Goal: Task Accomplishment & Management: Manage account settings

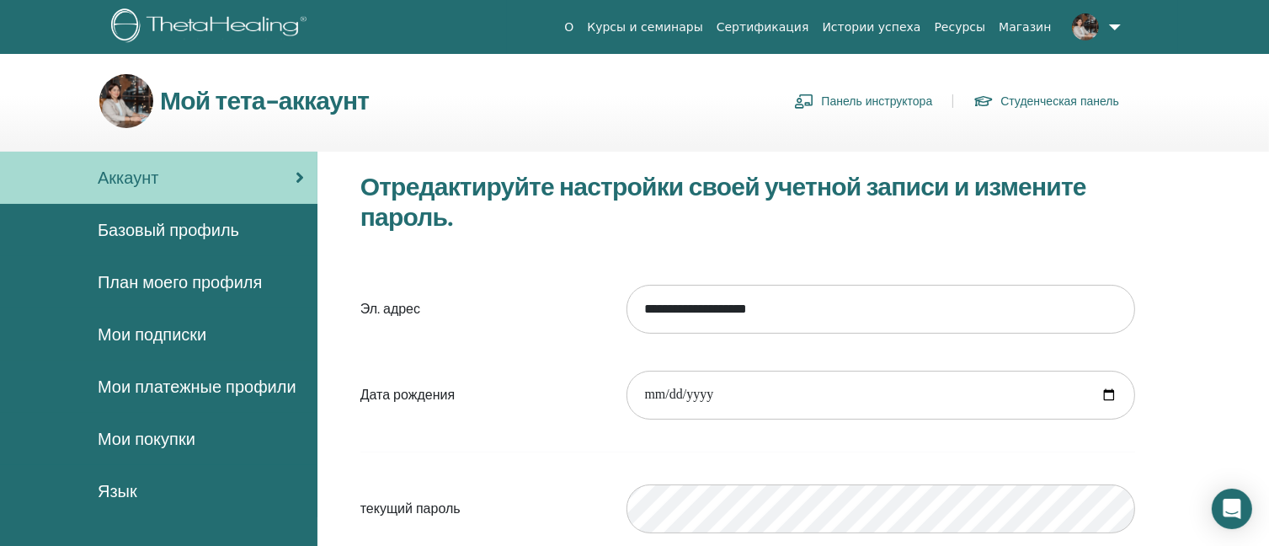
click at [900, 97] on font "Панель инструктора" at bounding box center [876, 101] width 111 height 15
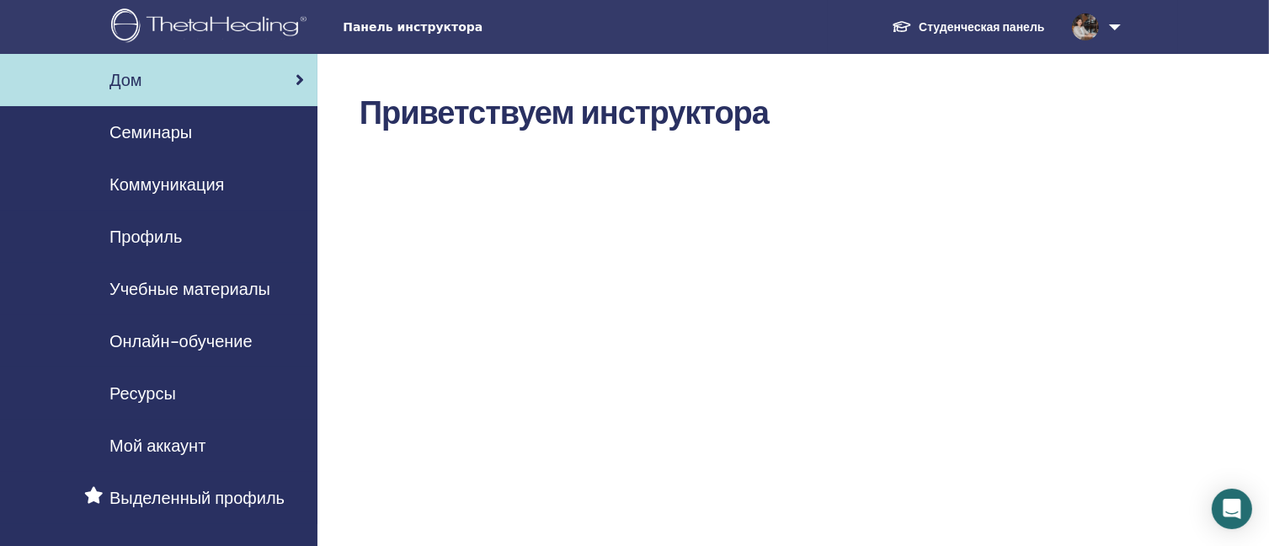
click at [209, 333] on font "Онлайн-обучение" at bounding box center [180, 341] width 143 height 22
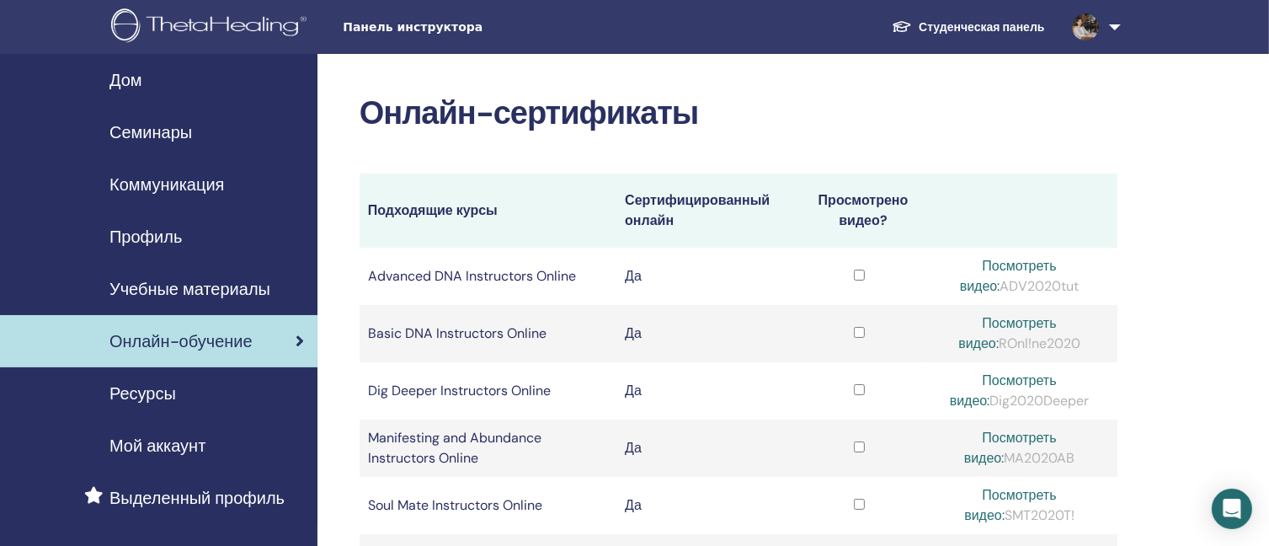
click at [192, 135] on span "Семинары" at bounding box center [150, 132] width 83 height 25
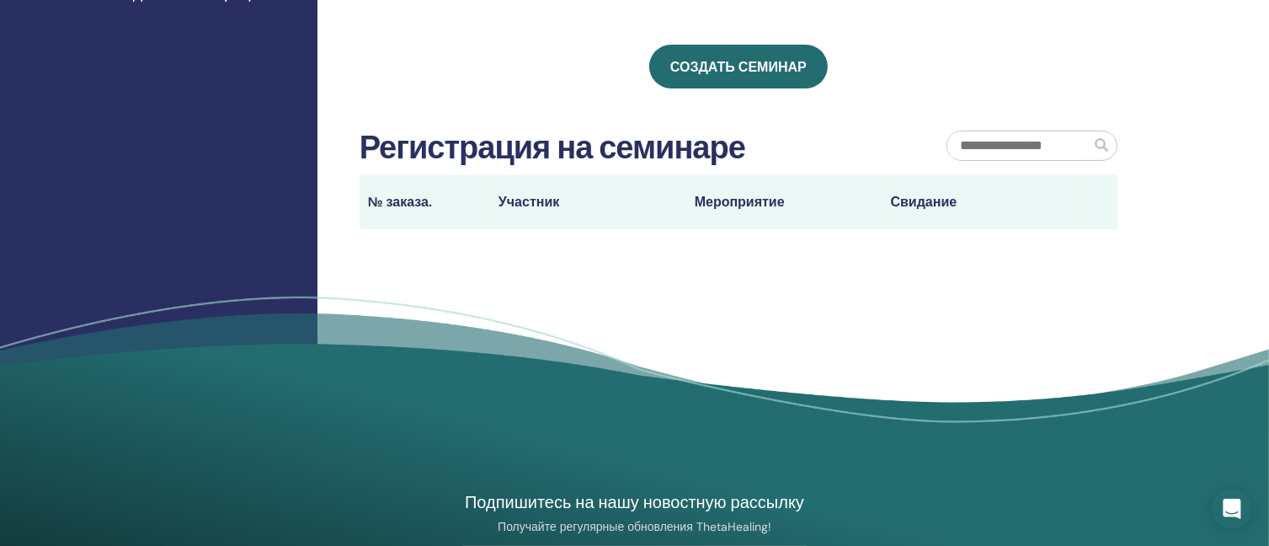
scroll to position [253, 0]
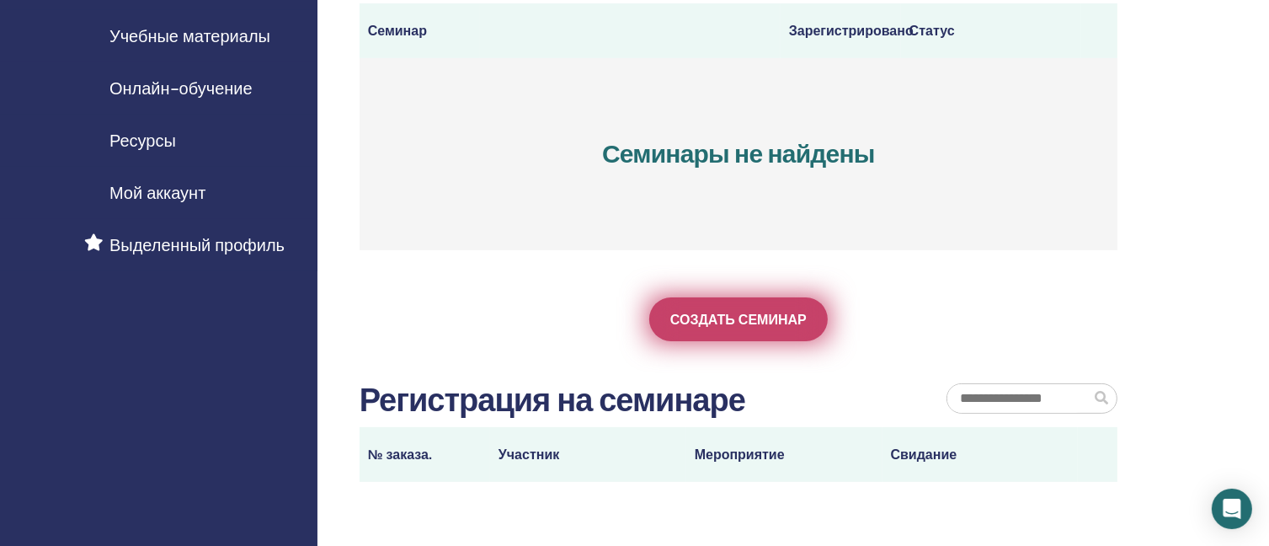
click at [752, 327] on font "Создать семинар" at bounding box center [738, 320] width 136 height 18
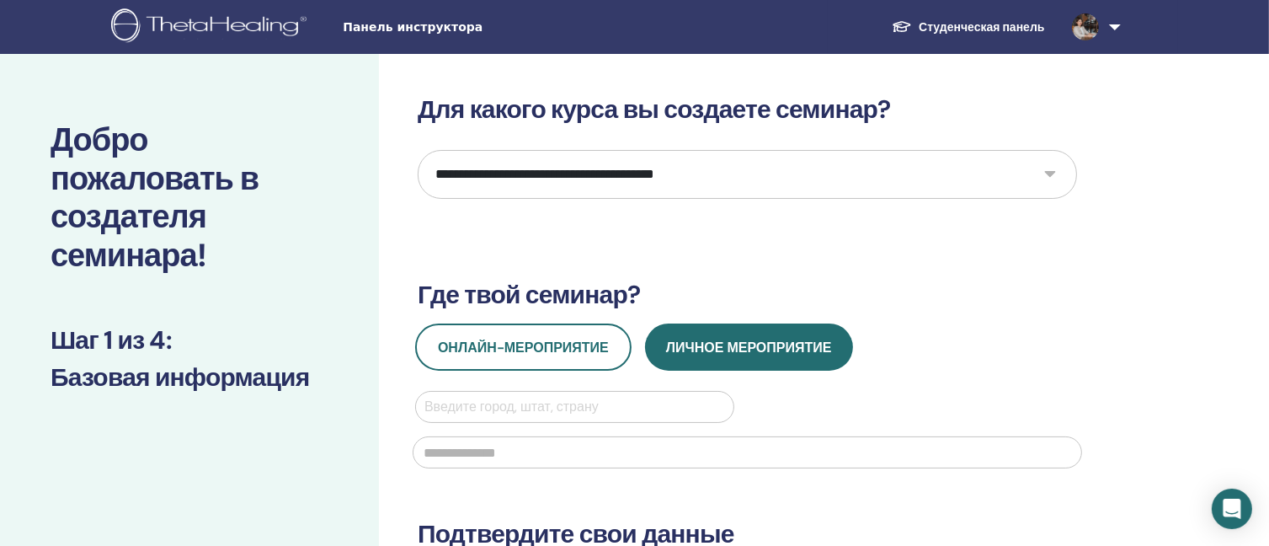
click at [852, 184] on select "**********" at bounding box center [748, 174] width 660 height 49
select select "*"
click at [418, 150] on select "**********" at bounding box center [748, 174] width 660 height 49
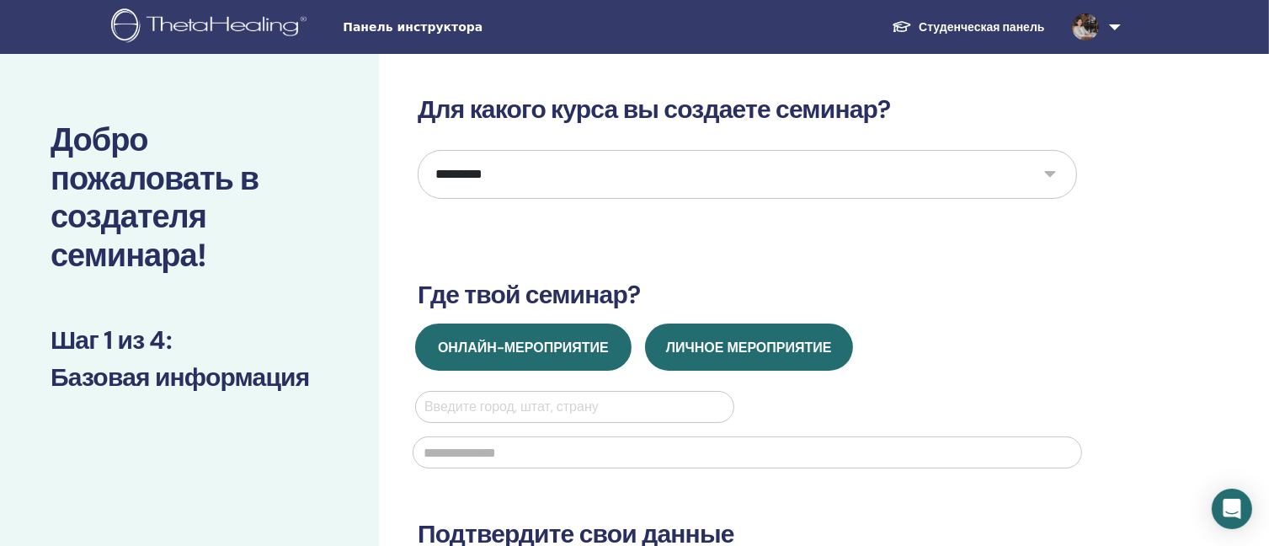
click at [585, 342] on span "Онлайн-мероприятие" at bounding box center [523, 348] width 171 height 18
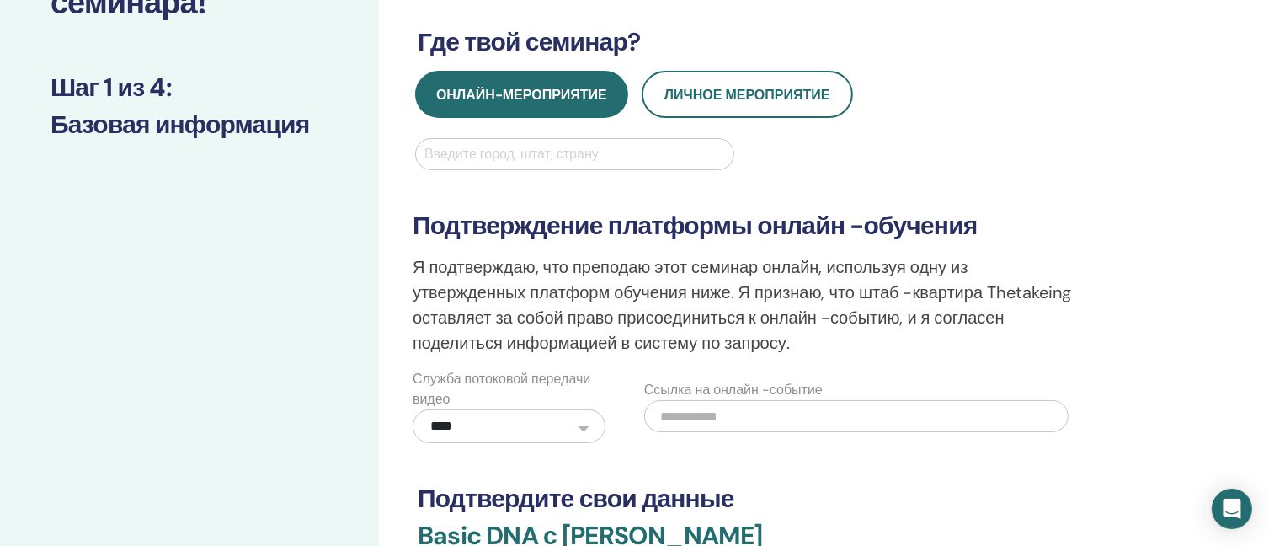
scroll to position [168, 0]
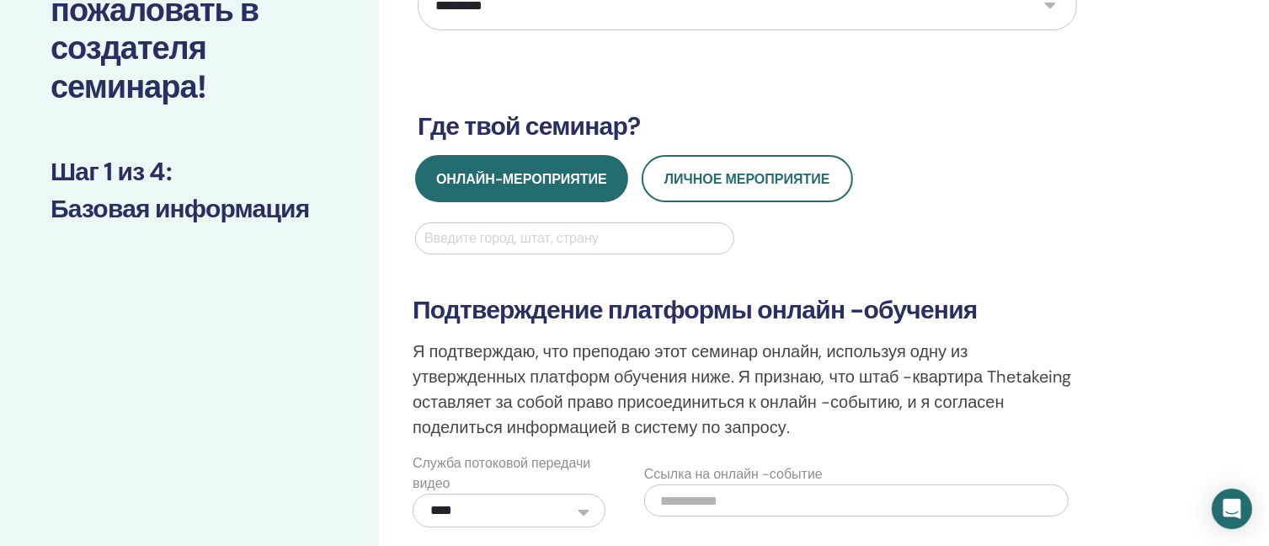
click at [526, 239] on div at bounding box center [575, 239] width 301 height 24
type input "******"
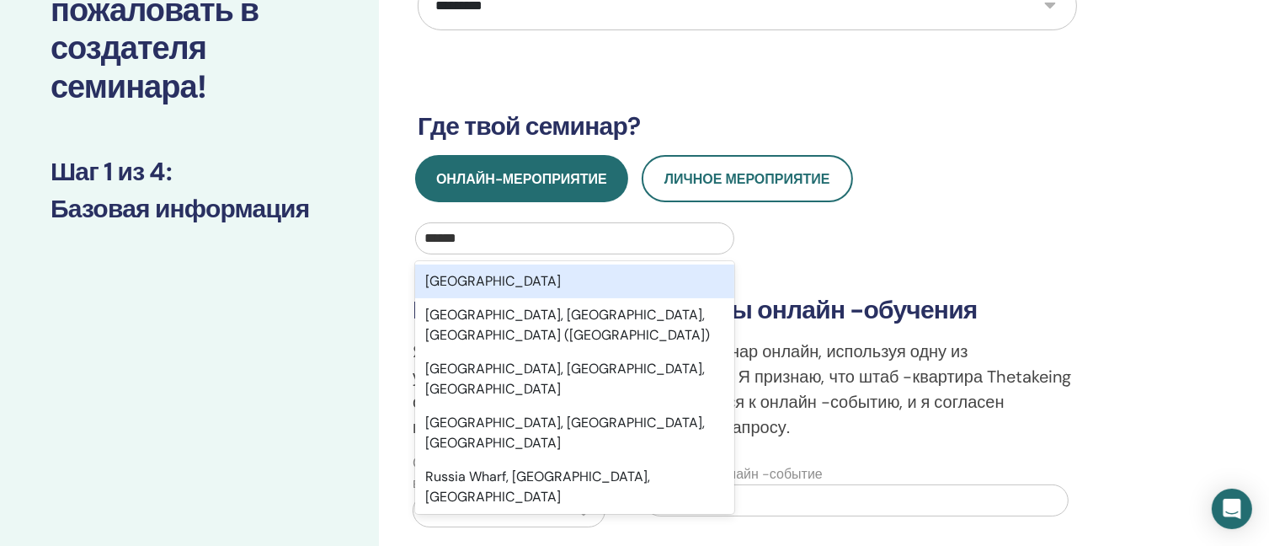
click at [530, 280] on div "Russia" at bounding box center [574, 281] width 319 height 34
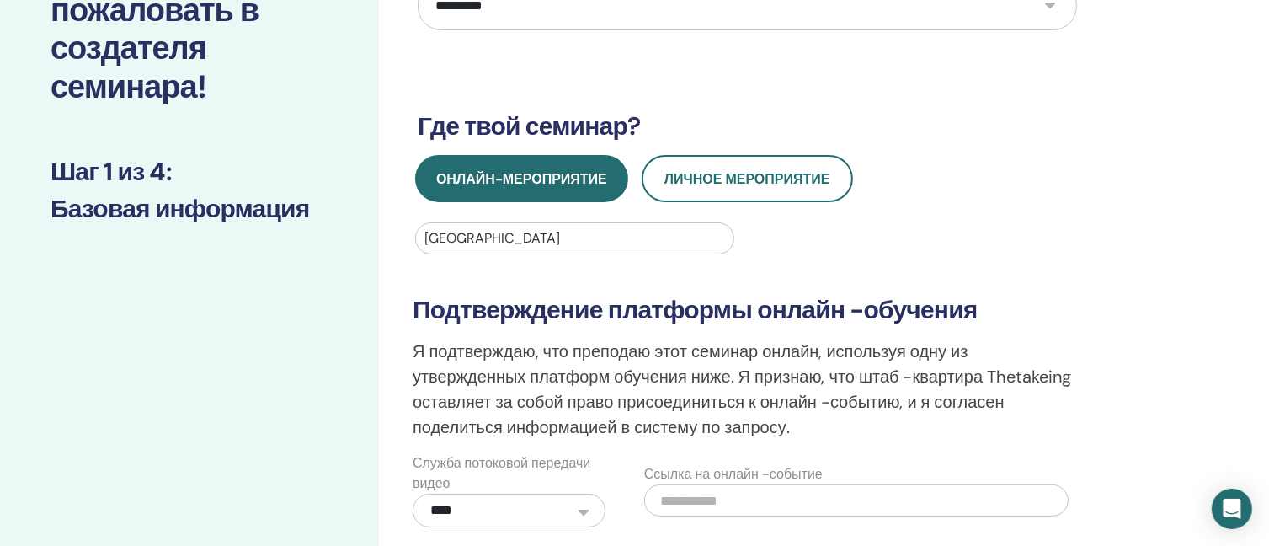
click at [544, 242] on div at bounding box center [575, 239] width 301 height 24
click at [883, 279] on div "**********" at bounding box center [748, 390] width 690 height 273
drag, startPoint x: 515, startPoint y: 228, endPoint x: 438, endPoint y: 238, distance: 78.1
click at [398, 227] on div "**********" at bounding box center [802, 431] width 847 height 1093
click at [553, 275] on div "No options" at bounding box center [574, 281] width 319 height 34
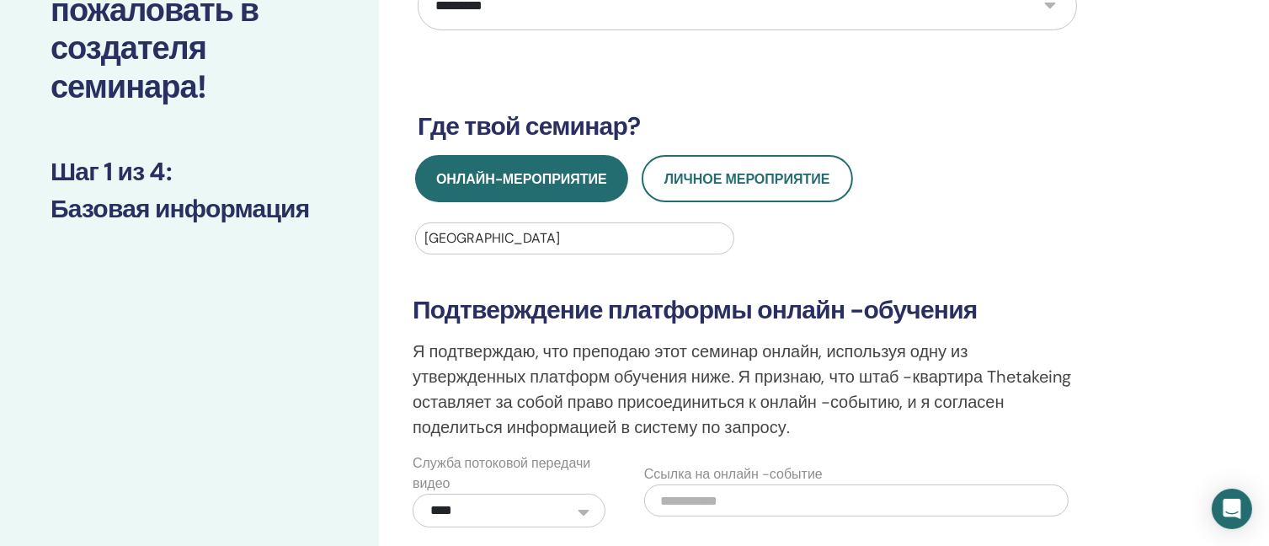
drag, startPoint x: 543, startPoint y: 247, endPoint x: 466, endPoint y: 239, distance: 77.9
click at [466, 239] on div at bounding box center [575, 239] width 301 height 24
click at [480, 232] on div at bounding box center [575, 239] width 301 height 24
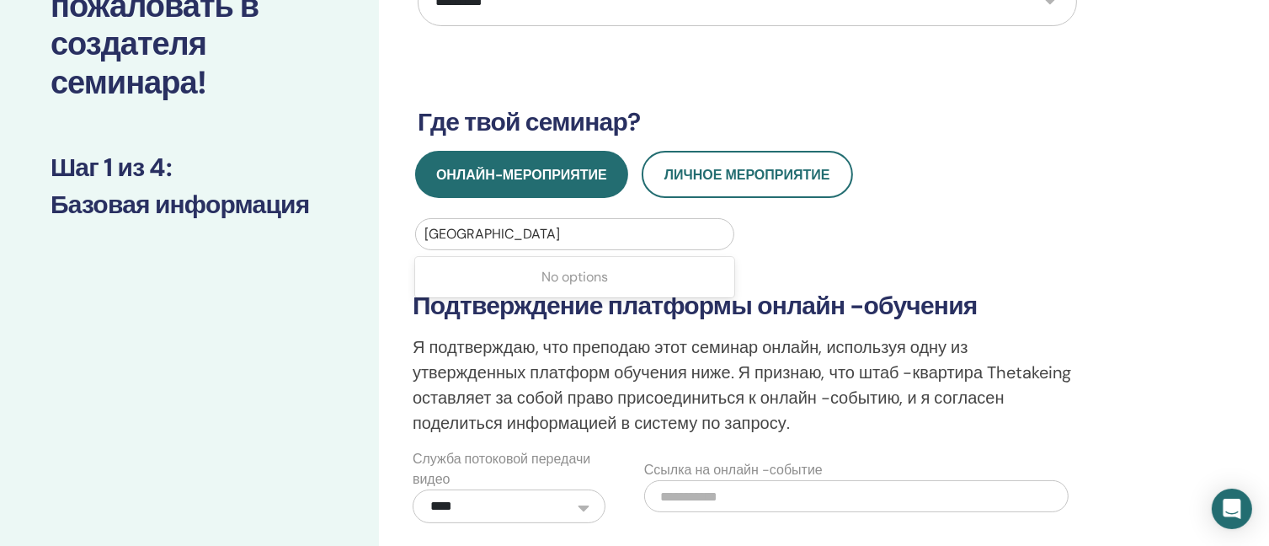
scroll to position [337, 0]
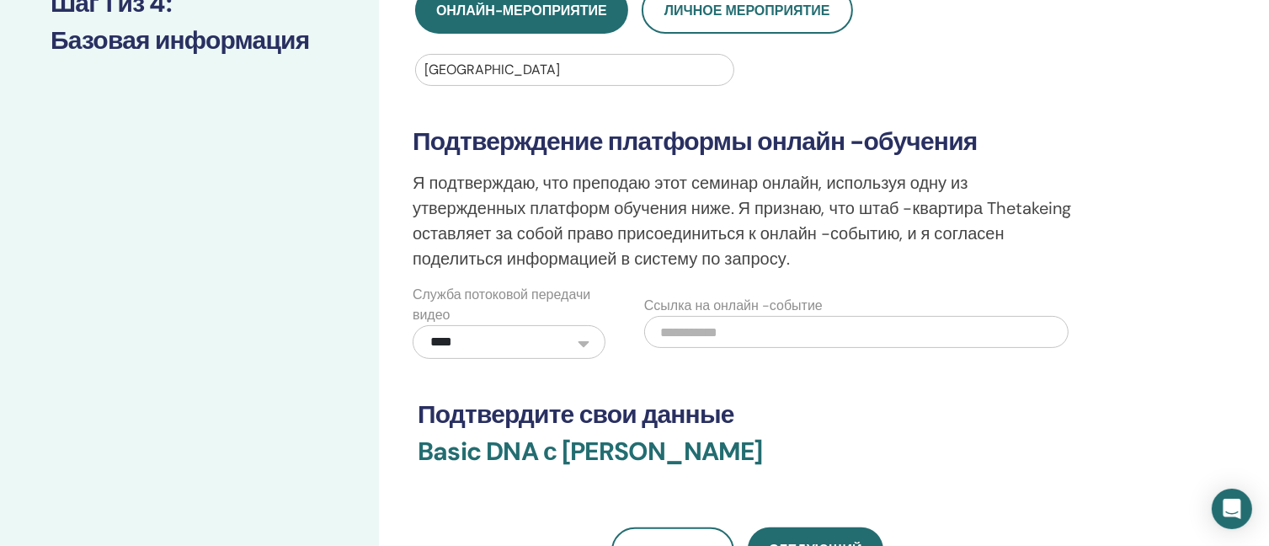
click at [752, 336] on input "text" at bounding box center [856, 332] width 425 height 32
paste input "**********"
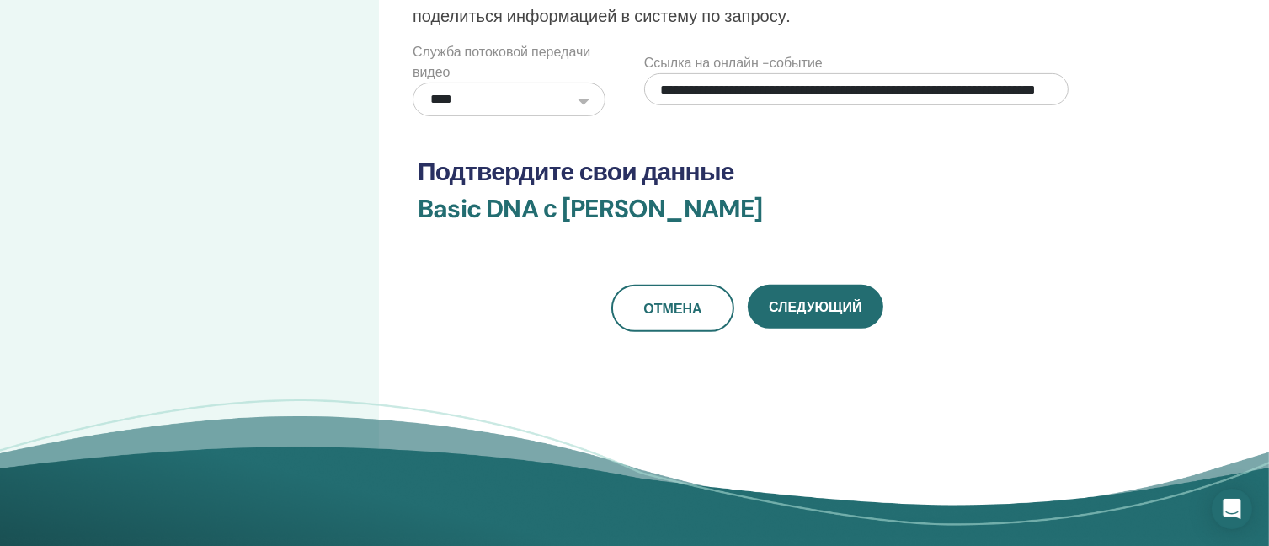
scroll to position [758, 0]
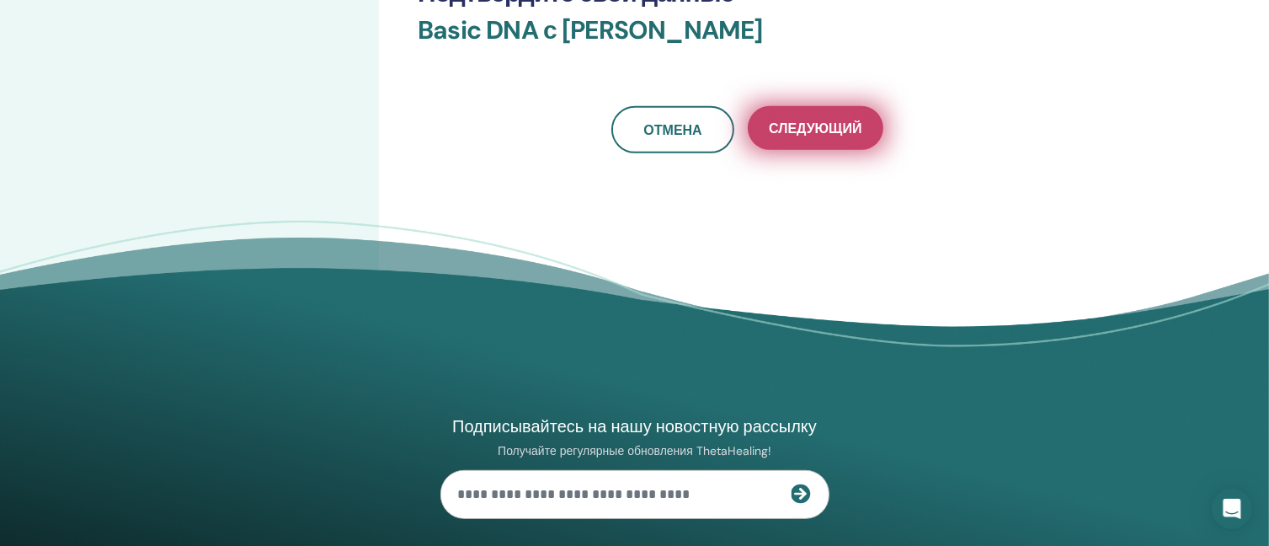
type input "**********"
click at [842, 113] on button "Следующий" at bounding box center [815, 128] width 135 height 44
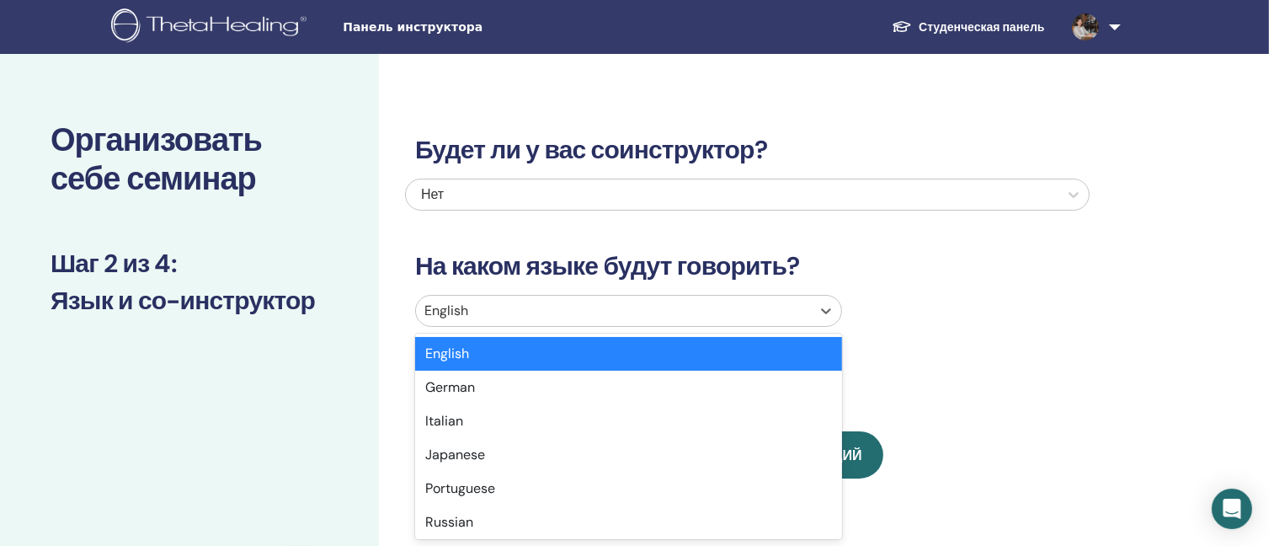
click at [544, 301] on div at bounding box center [614, 311] width 378 height 24
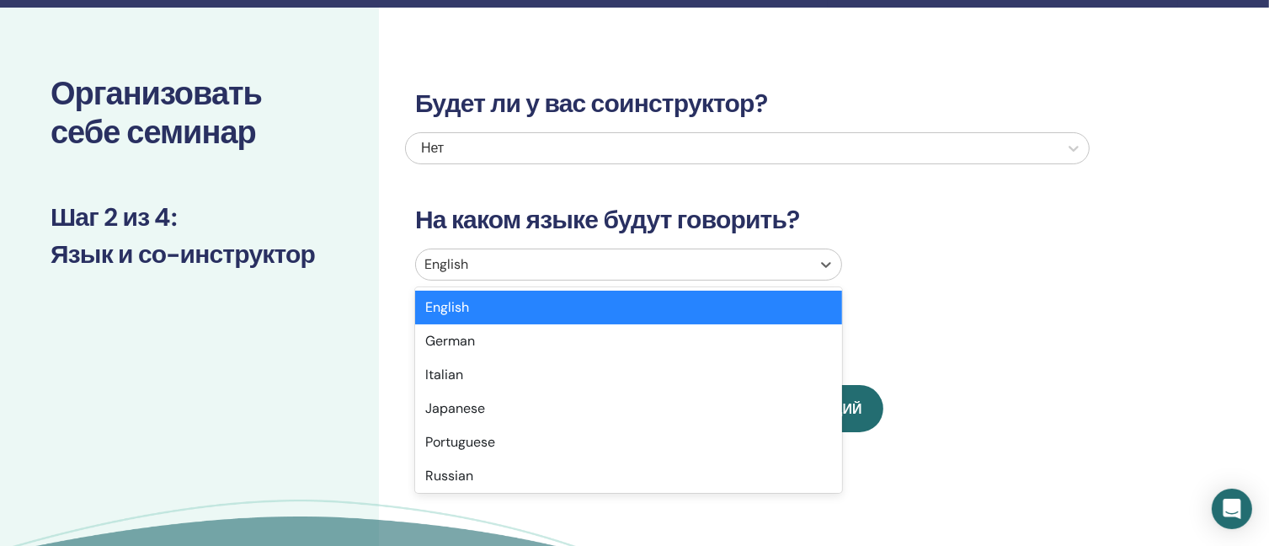
scroll to position [47, 0]
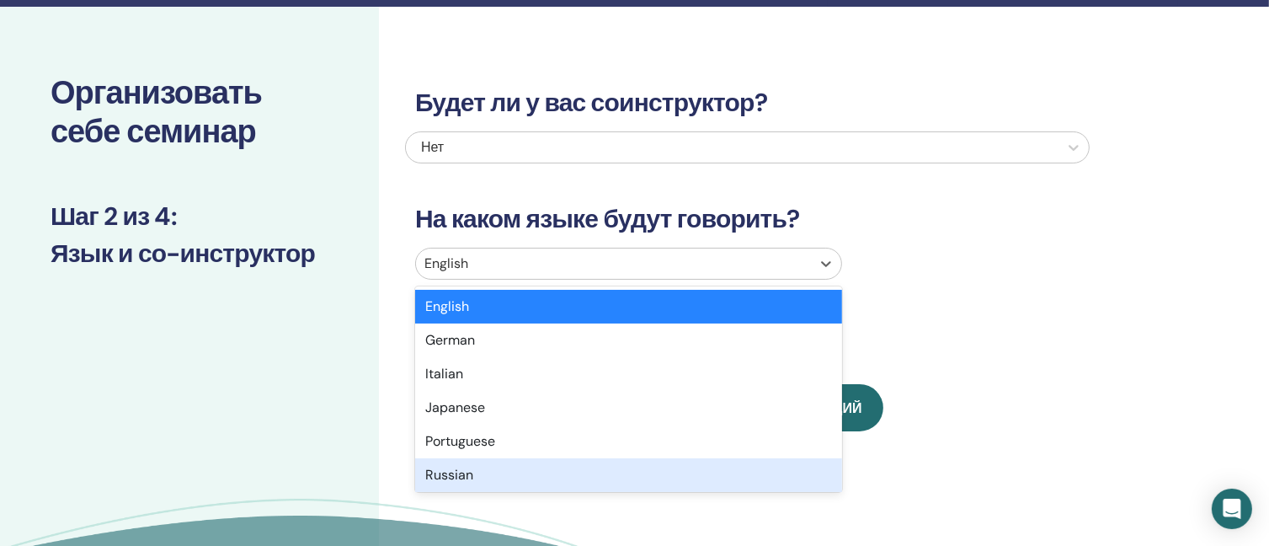
click at [512, 478] on div "Russian" at bounding box center [628, 475] width 427 height 34
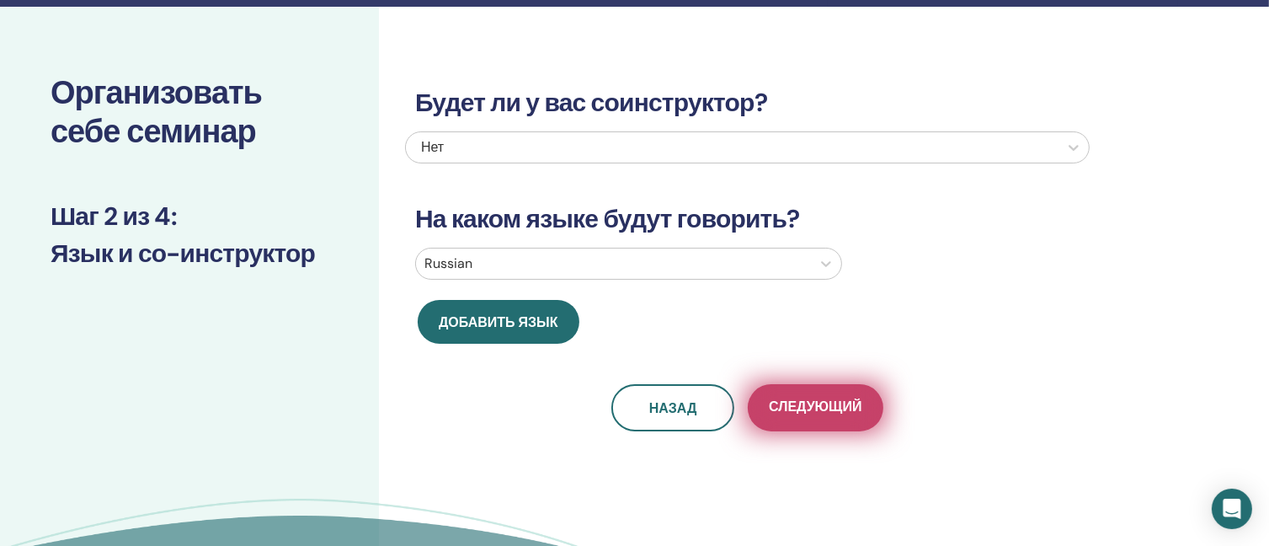
click at [814, 412] on span "Следующий" at bounding box center [815, 408] width 93 height 21
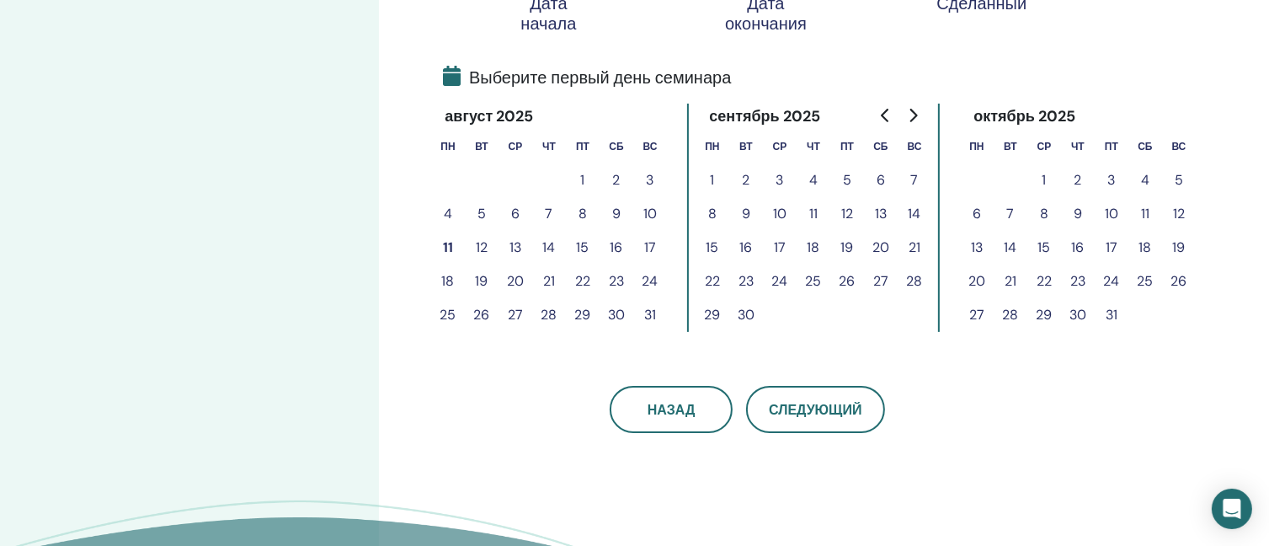
scroll to position [384, 0]
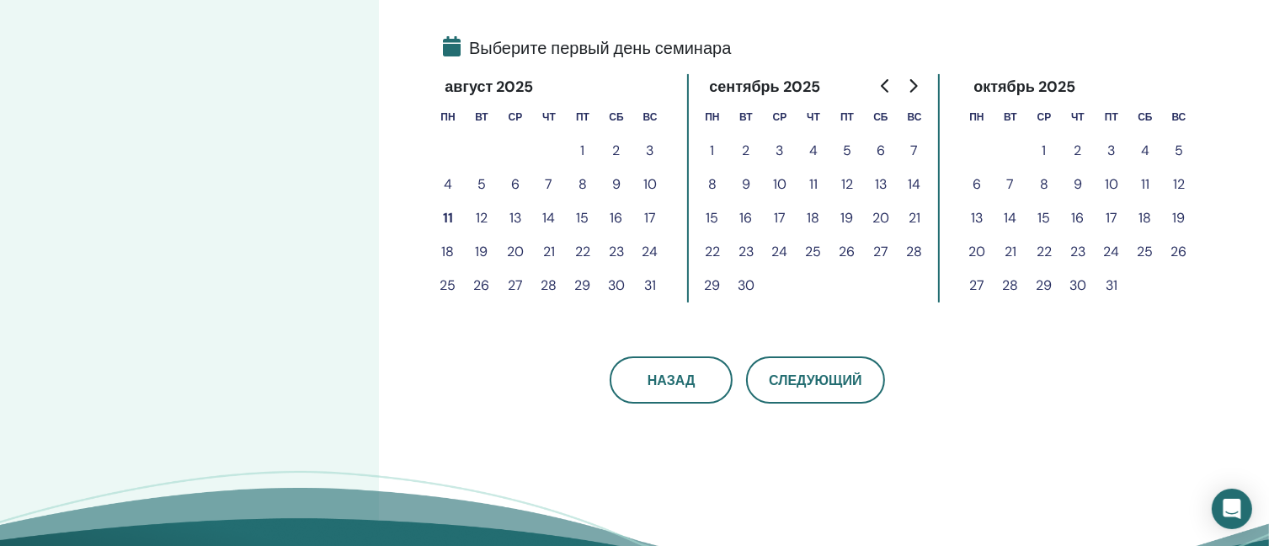
click at [445, 215] on button "11" at bounding box center [448, 218] width 34 height 34
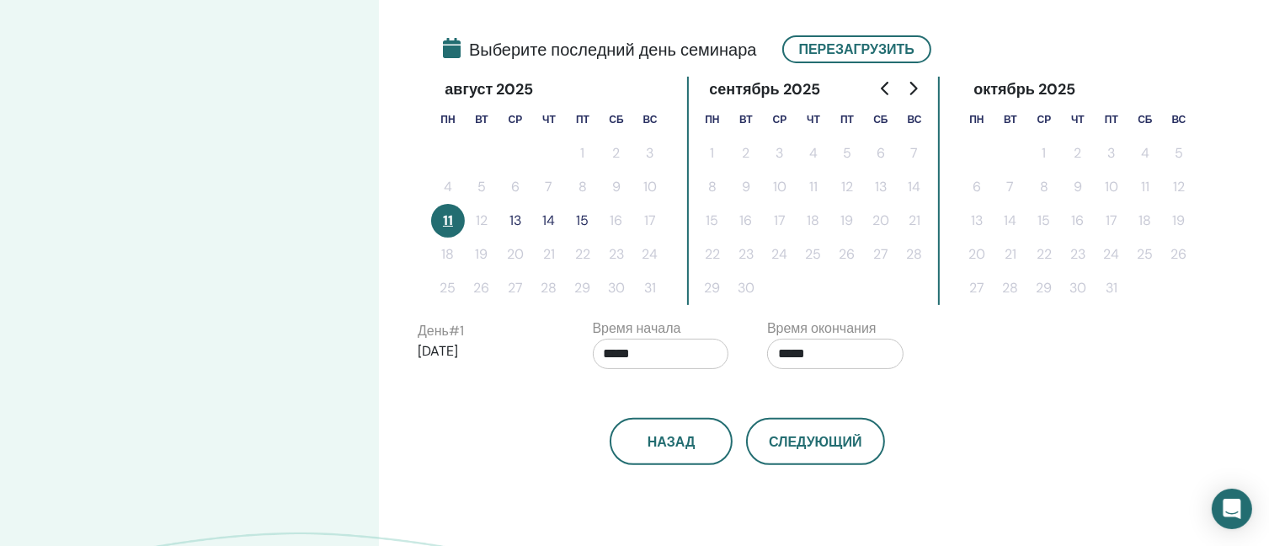
click at [518, 221] on button "13" at bounding box center [516, 221] width 34 height 34
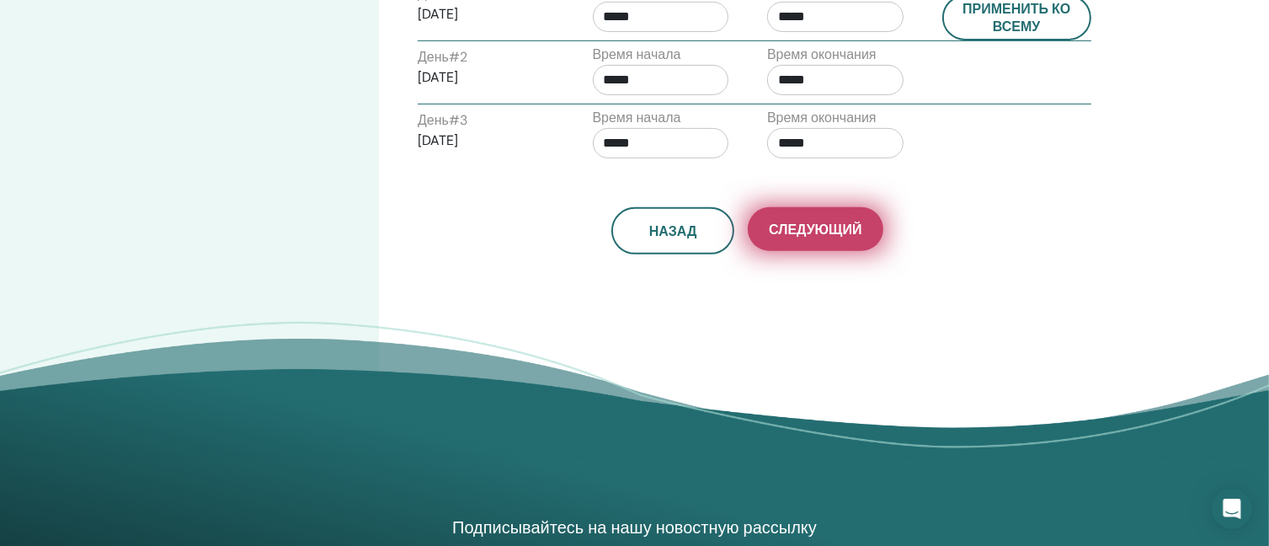
click at [838, 224] on span "Следующий" at bounding box center [815, 230] width 93 height 18
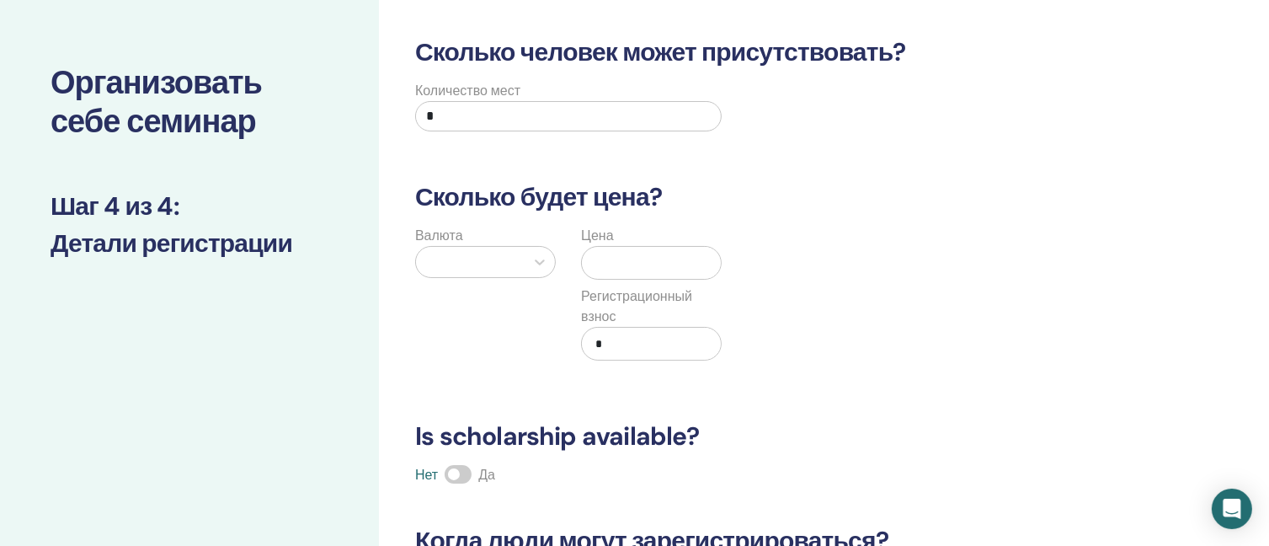
scroll to position [47, 0]
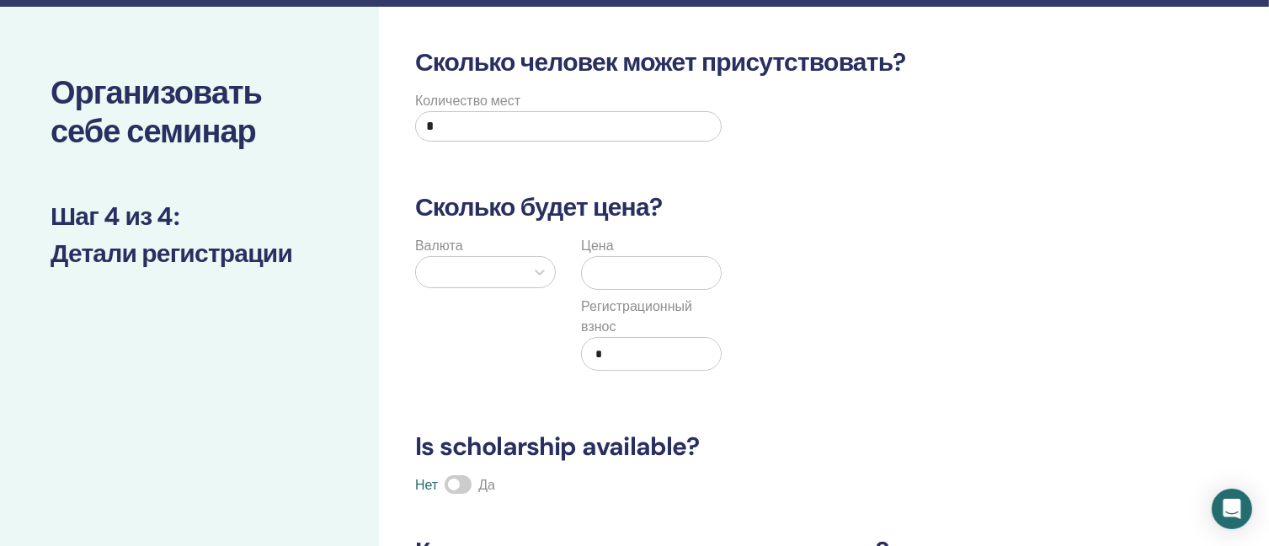
click at [510, 115] on input "*" at bounding box center [568, 126] width 307 height 30
type input "*"
click at [536, 278] on div at bounding box center [540, 272] width 30 height 30
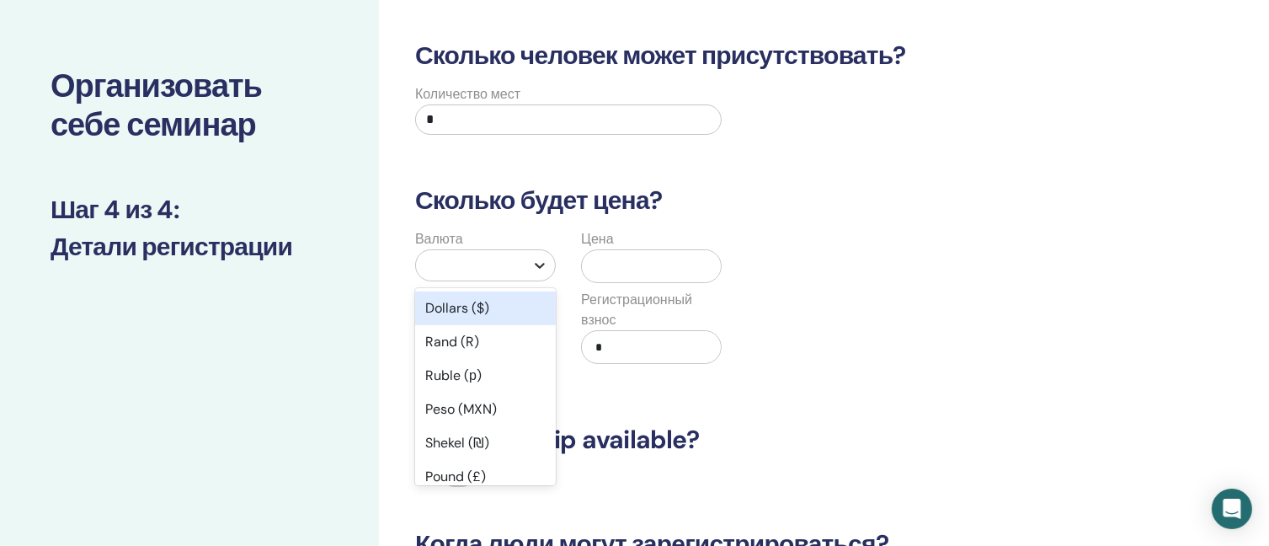
scroll to position [55, 0]
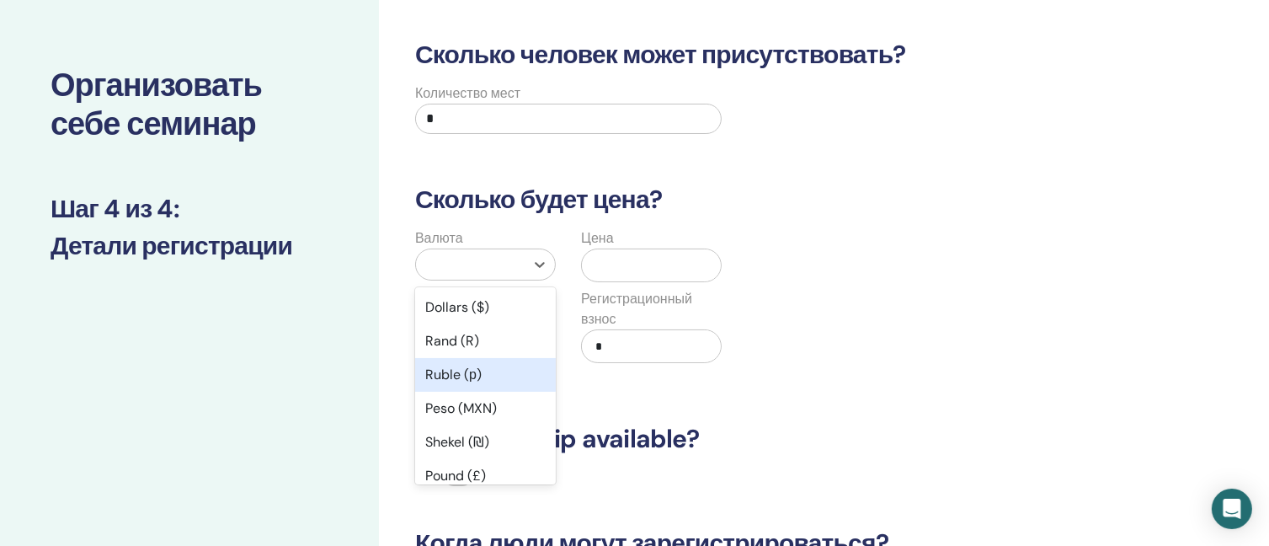
click at [518, 366] on div "Ruble (р)" at bounding box center [485, 375] width 141 height 34
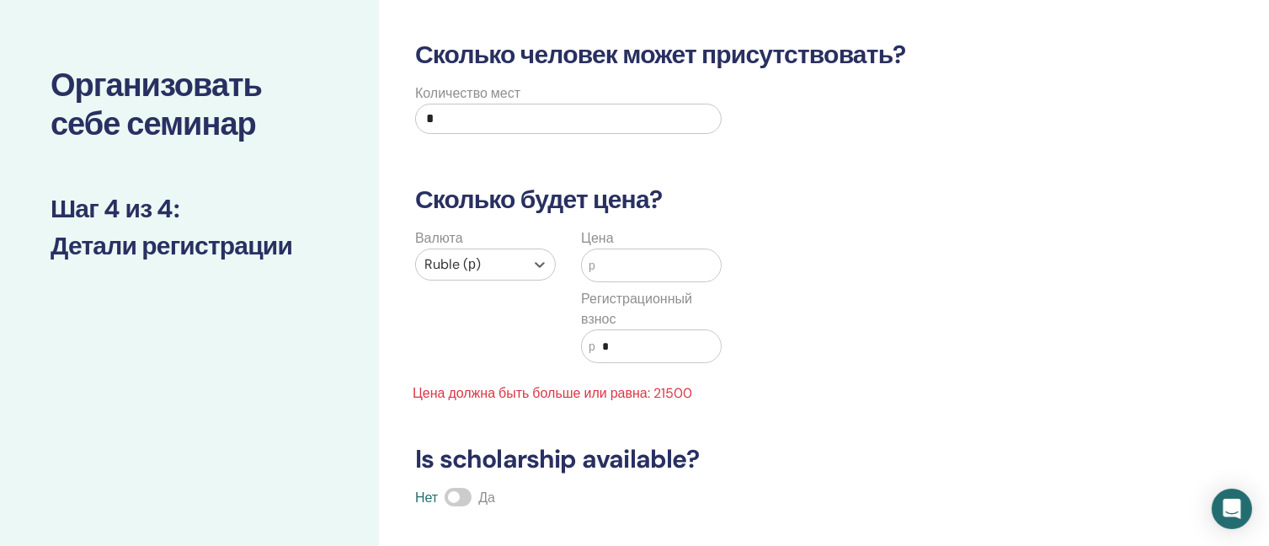
click at [643, 264] on input "text" at bounding box center [659, 265] width 126 height 32
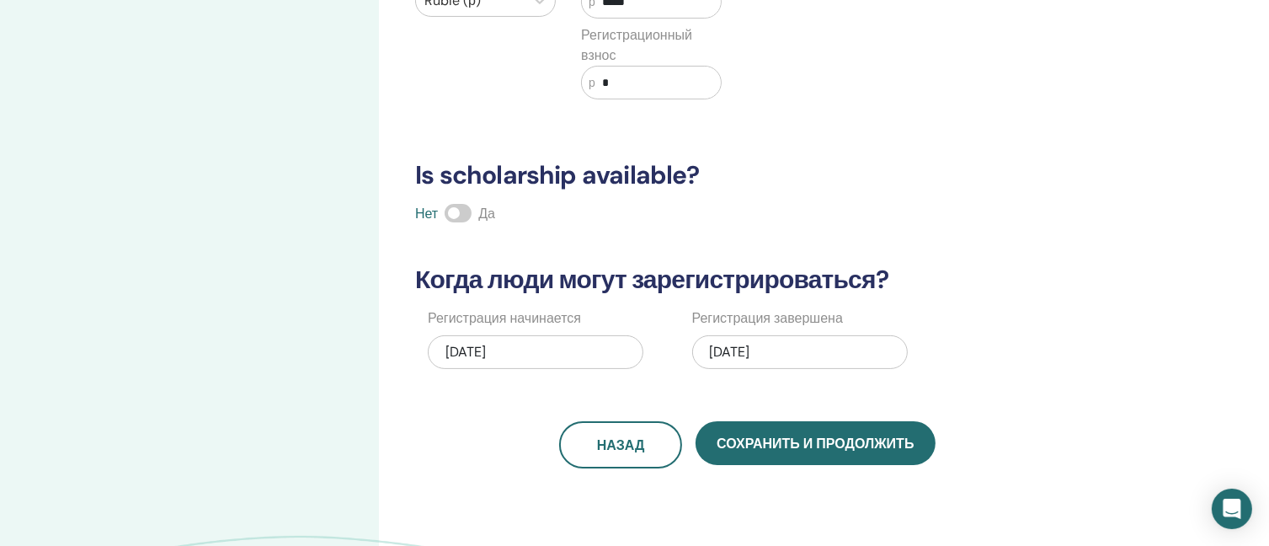
scroll to position [476, 0]
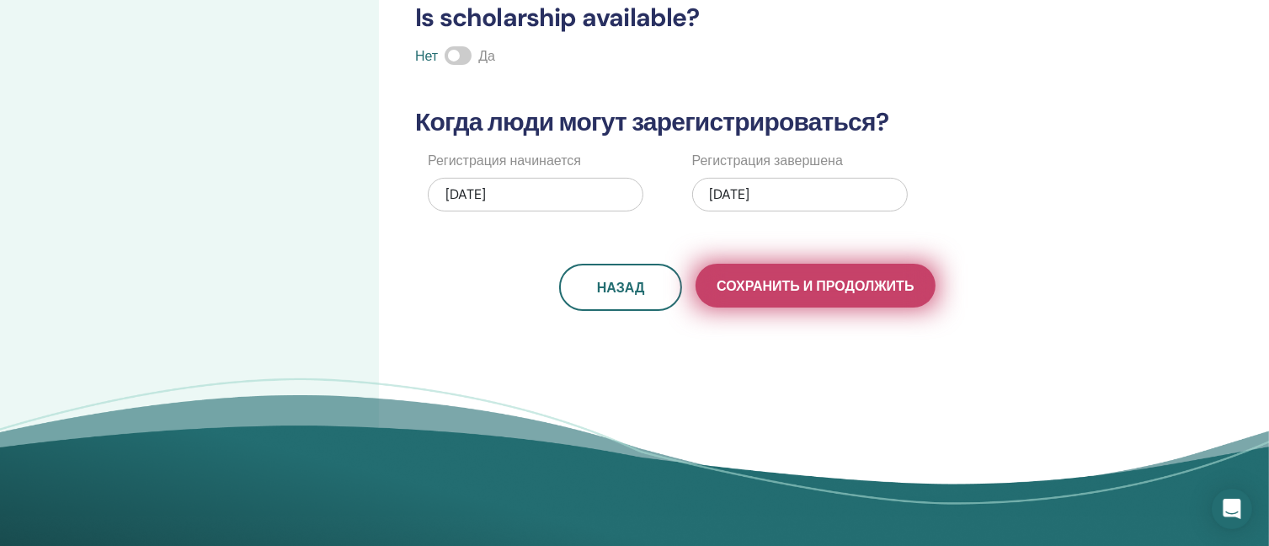
type input "*****"
click at [802, 279] on span "Сохранить и продолжить" at bounding box center [815, 286] width 197 height 18
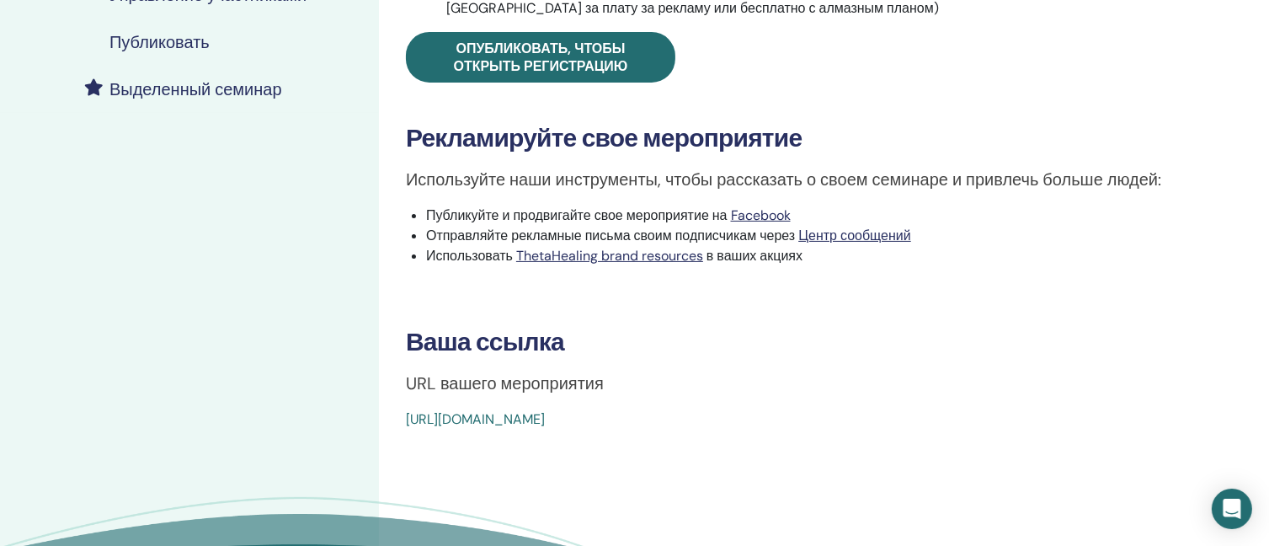
scroll to position [505, 0]
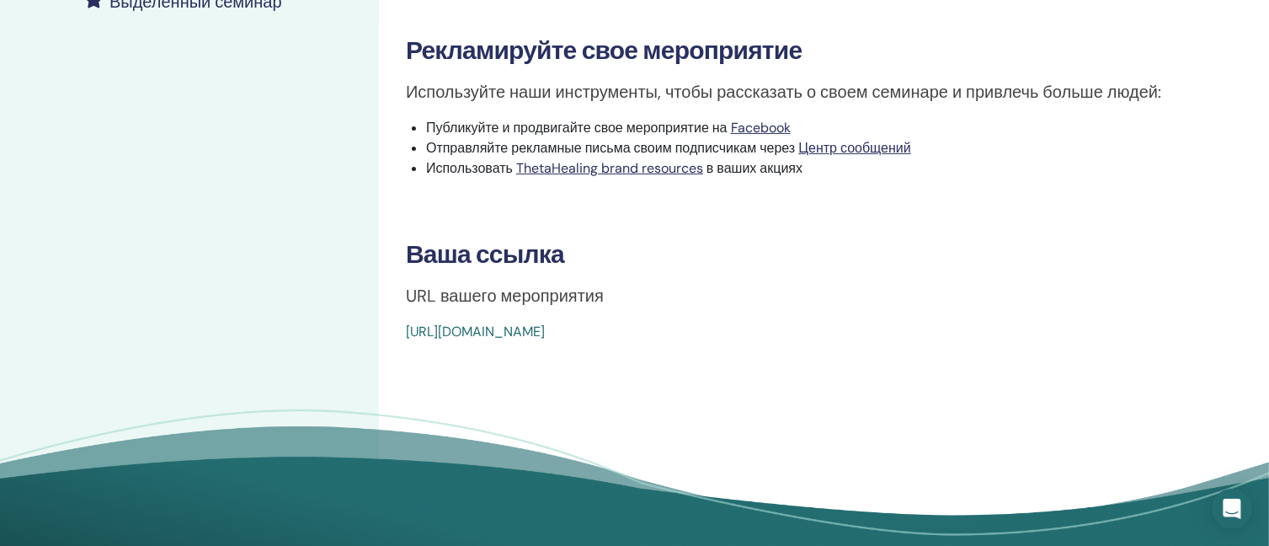
drag, startPoint x: 772, startPoint y: 334, endPoint x: 399, endPoint y: 328, distance: 373.2
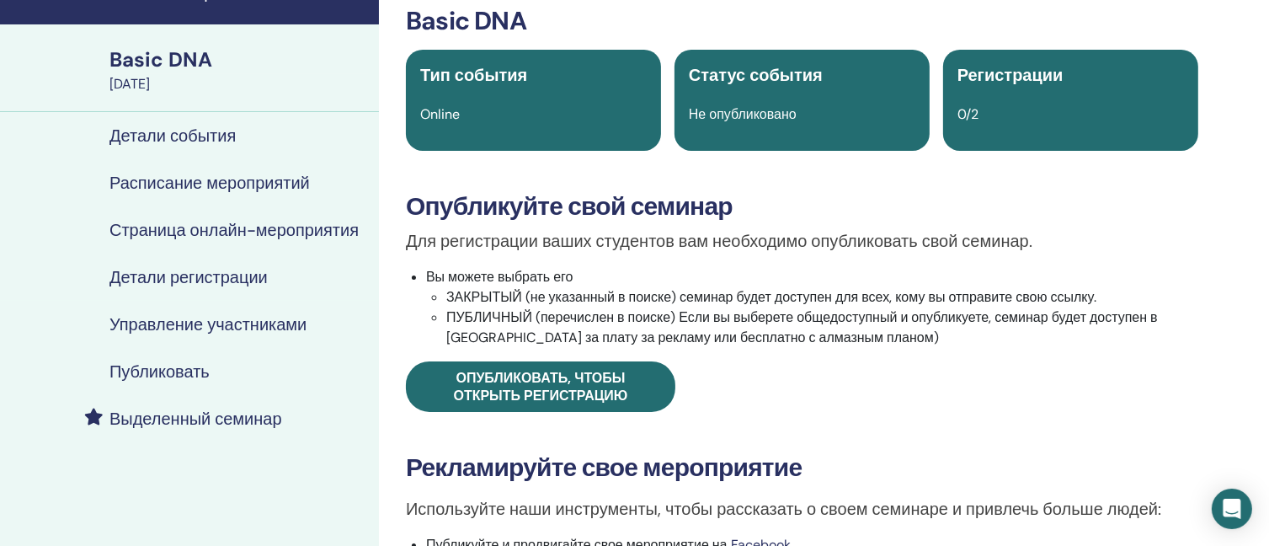
scroll to position [0, 0]
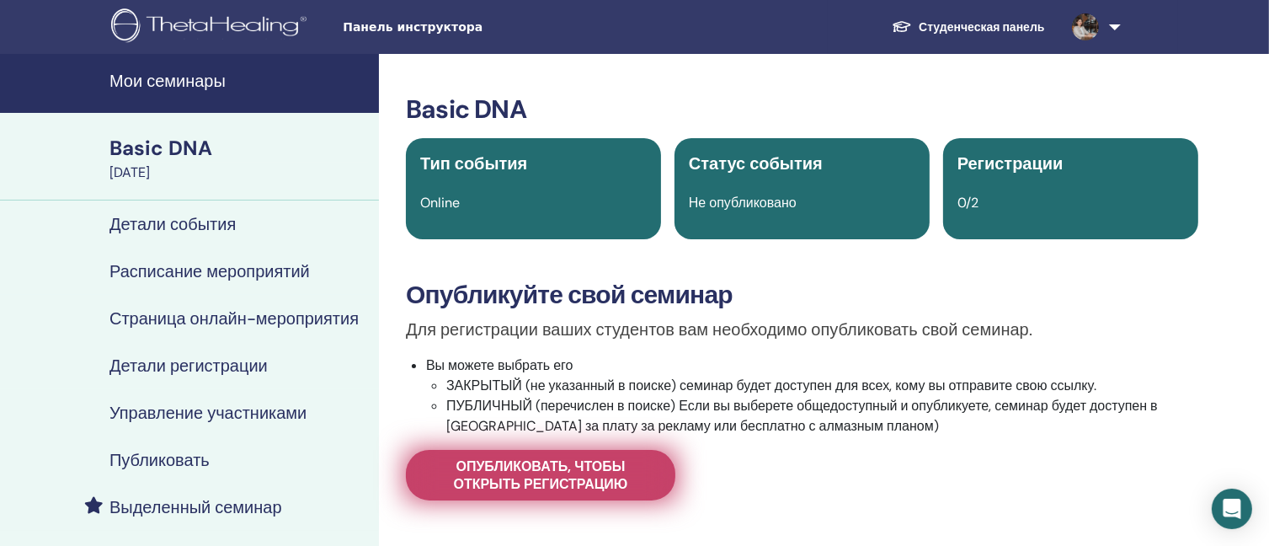
click at [548, 469] on span "Опубликовать, чтобы открыть регистрацию" at bounding box center [540, 474] width 227 height 35
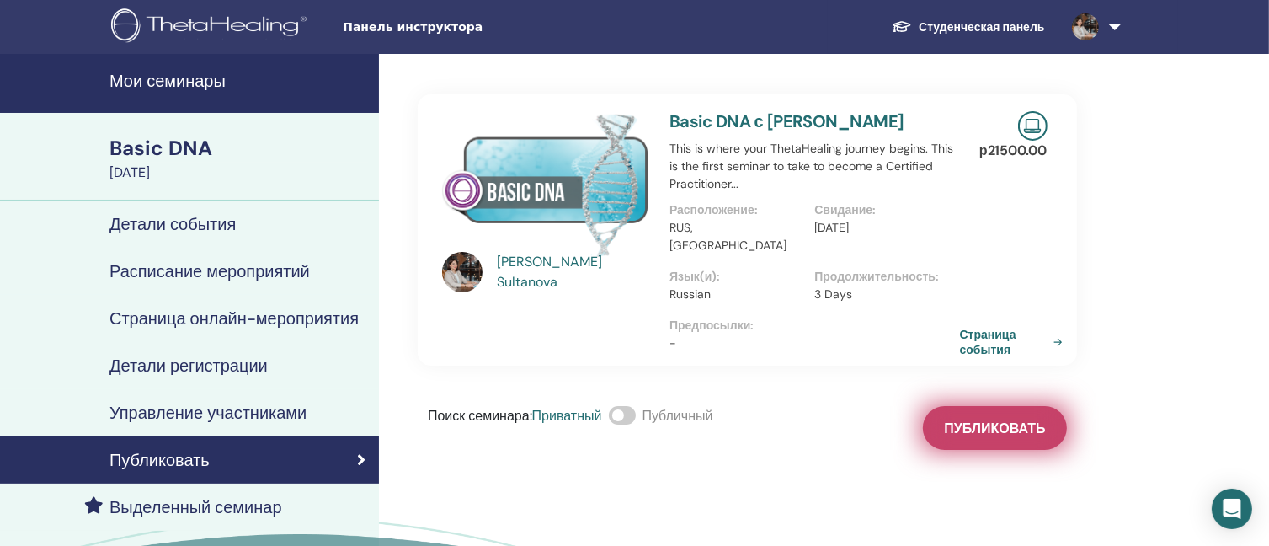
click at [1007, 419] on span "Публиковать" at bounding box center [994, 428] width 101 height 18
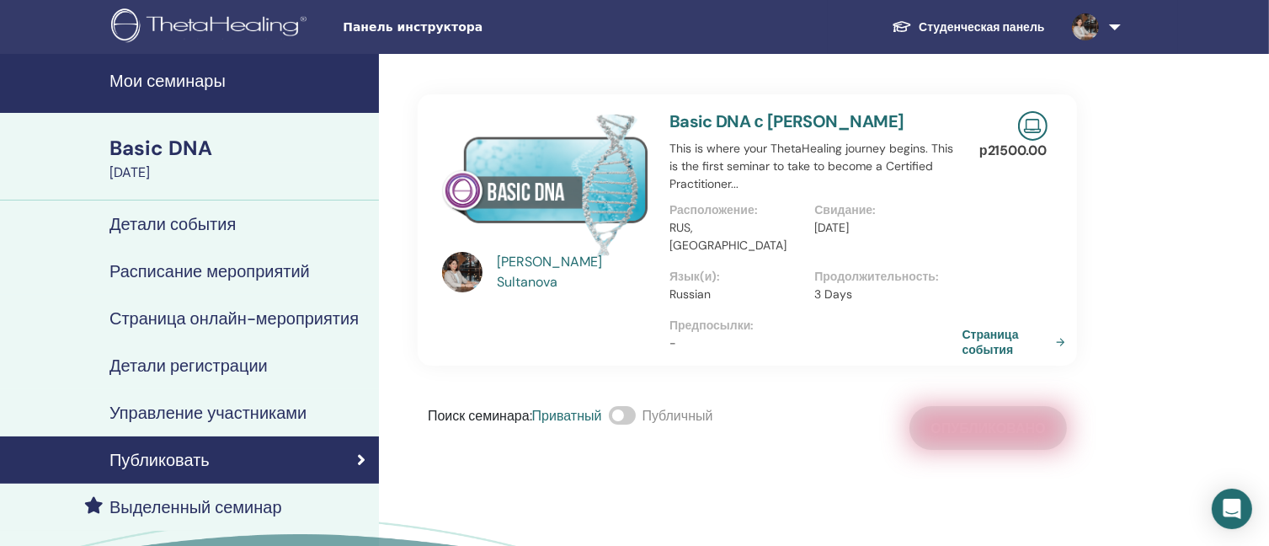
click at [982, 327] on link "Страница события" at bounding box center [1017, 342] width 109 height 30
